Goal: Consume media (video, audio): Consume media (video, audio)

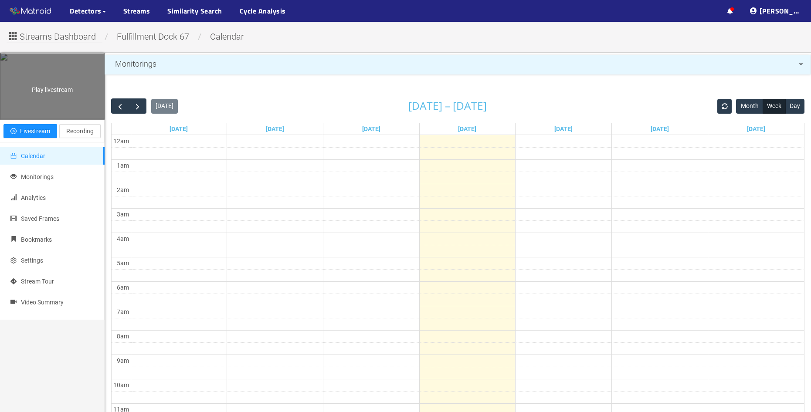
click at [42, 100] on div "Play livestream" at bounding box center [52, 86] width 104 height 65
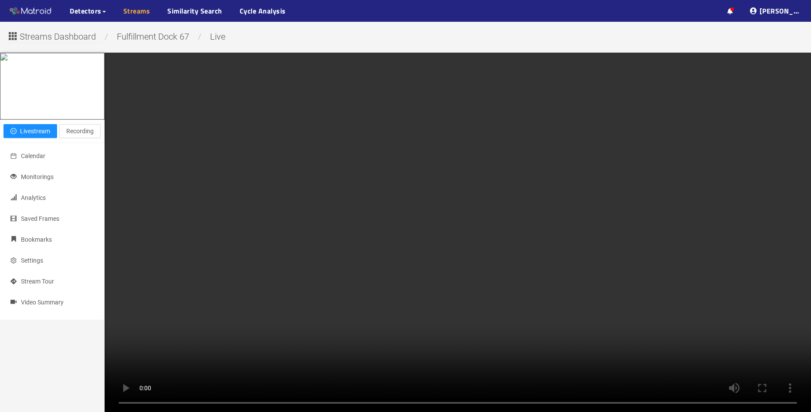
click at [139, 15] on link "Streams" at bounding box center [136, 11] width 27 height 10
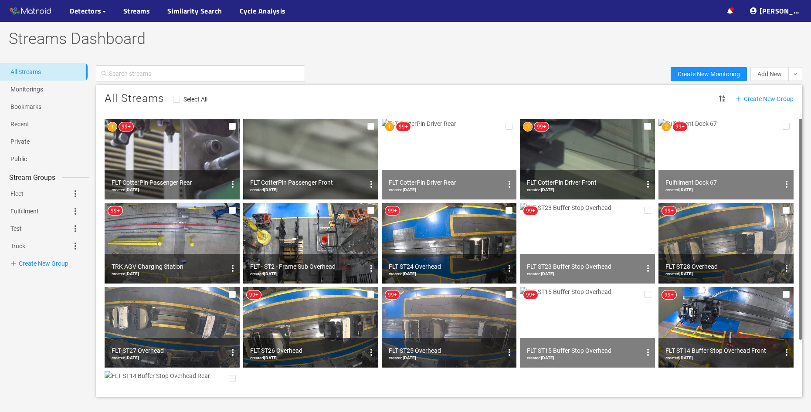
click at [720, 151] on img at bounding box center [726, 159] width 135 height 81
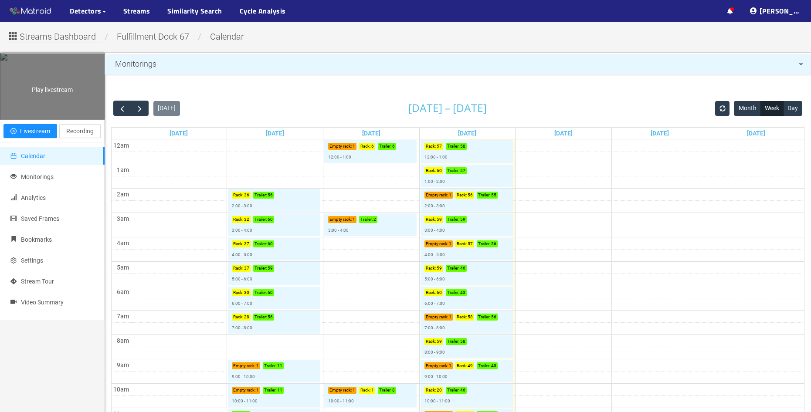
click at [46, 99] on div "Play livestream" at bounding box center [52, 86] width 104 height 65
